Goal: Task Accomplishment & Management: Manage account settings

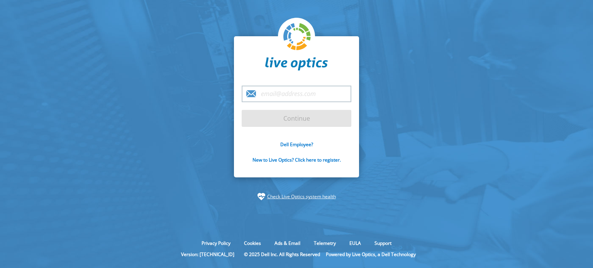
click at [275, 96] on input "email" at bounding box center [297, 94] width 110 height 17
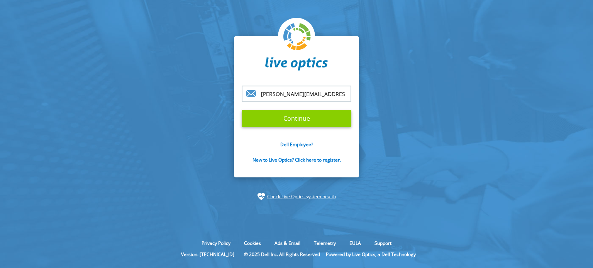
type input "wesley.martineli@proitcs.com.br"
click at [276, 114] on input "Continue" at bounding box center [297, 118] width 110 height 17
click at [305, 117] on input "Continue" at bounding box center [297, 118] width 110 height 17
click at [282, 114] on input "Continue" at bounding box center [297, 118] width 110 height 17
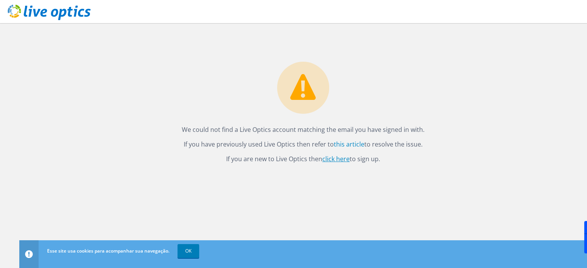
click at [338, 156] on link "click here" at bounding box center [335, 159] width 27 height 8
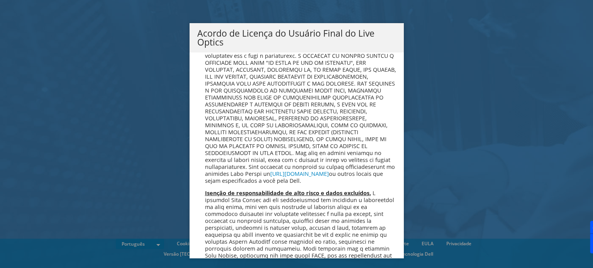
scroll to position [3084, 0]
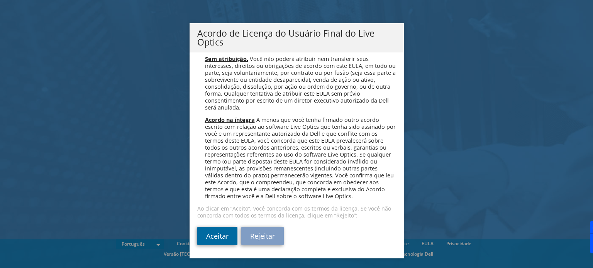
click at [206, 233] on link "Aceitar" at bounding box center [217, 236] width 40 height 19
